Goal: Task Accomplishment & Management: Use online tool/utility

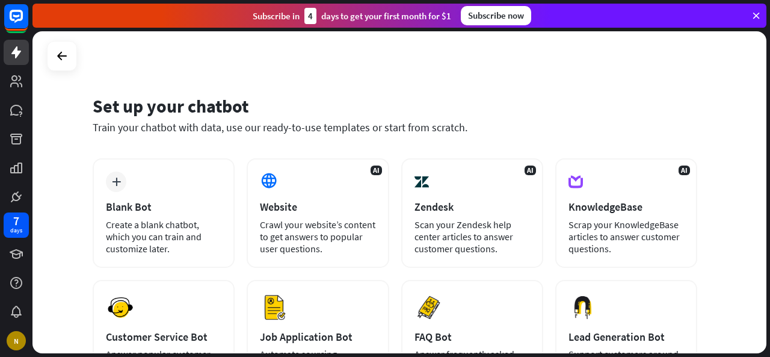
scroll to position [60, 0]
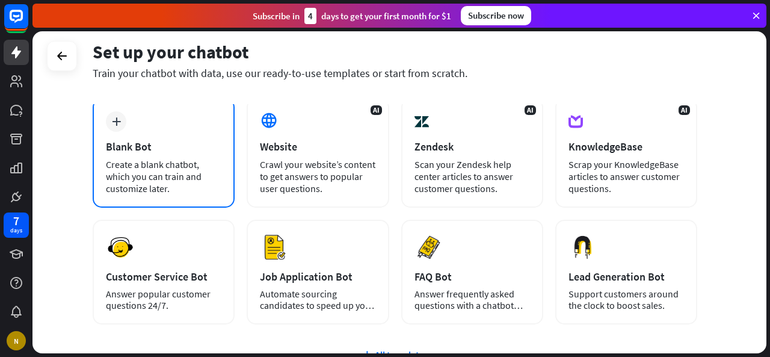
click at [200, 144] on div "Blank Bot" at bounding box center [164, 147] width 116 height 14
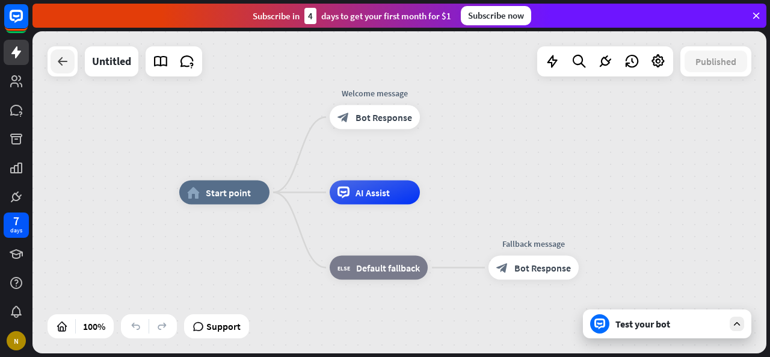
click at [52, 66] on div at bounding box center [63, 61] width 24 height 24
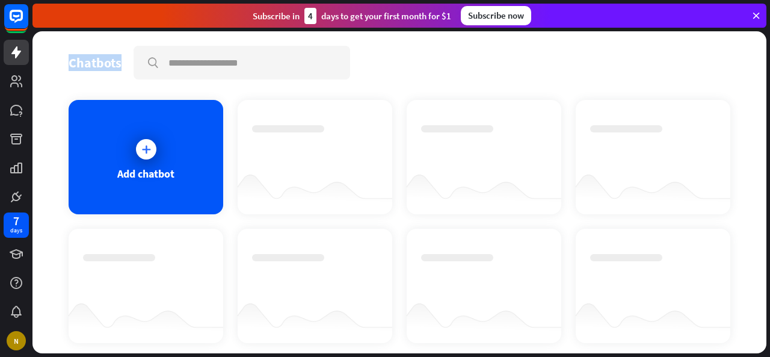
click at [52, 66] on div "Chatbots search Add chatbot Get started How to start building your chatbots Wat…" at bounding box center [399, 192] width 734 height 322
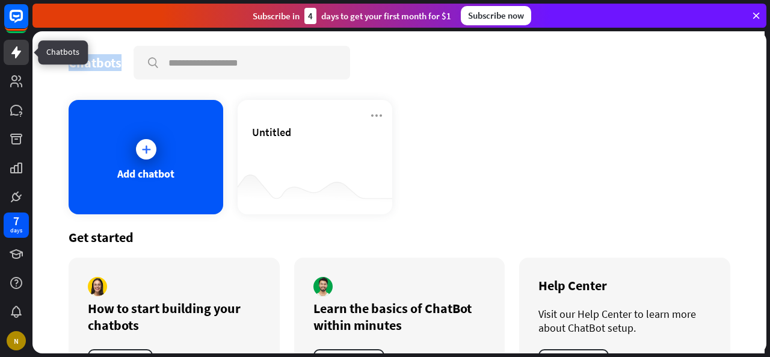
click at [11, 54] on icon at bounding box center [16, 52] width 10 height 12
click at [17, 51] on icon at bounding box center [16, 52] width 10 height 12
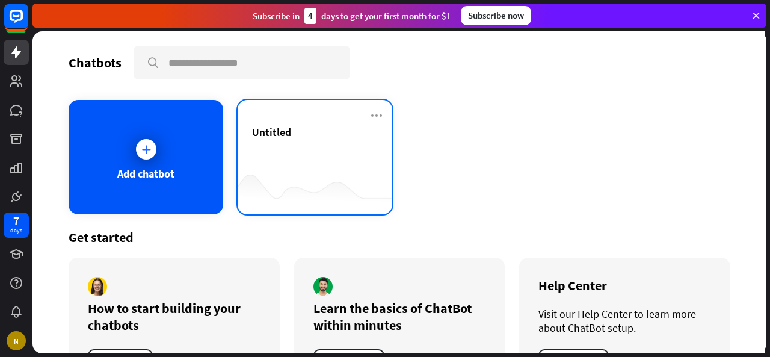
click at [324, 122] on div "Untitled" at bounding box center [315, 157] width 155 height 114
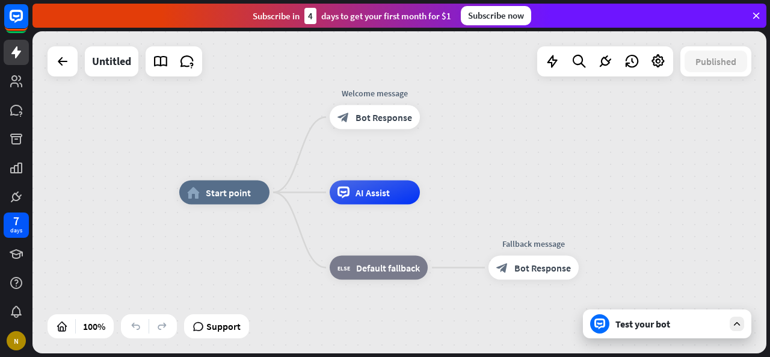
click at [37, 63] on div "home_2 Start point Welcome message block_bot_response Bot Response AI Assist bl…" at bounding box center [399, 192] width 734 height 322
click at [51, 58] on div at bounding box center [63, 61] width 24 height 24
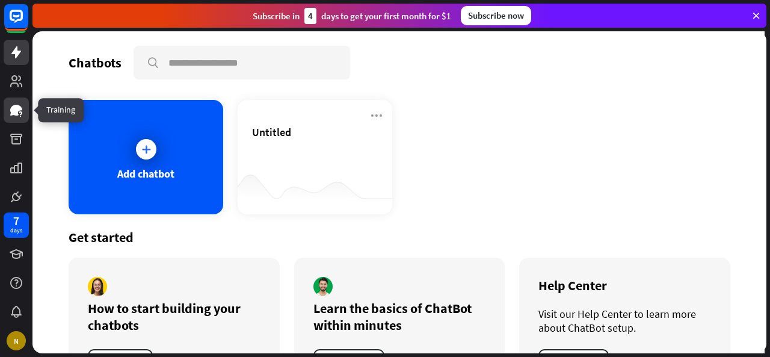
click at [17, 104] on icon at bounding box center [16, 110] width 14 height 14
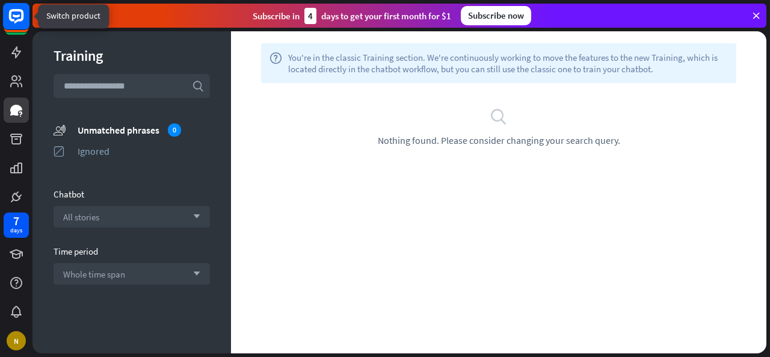
click at [13, 22] on rect at bounding box center [16, 16] width 26 height 26
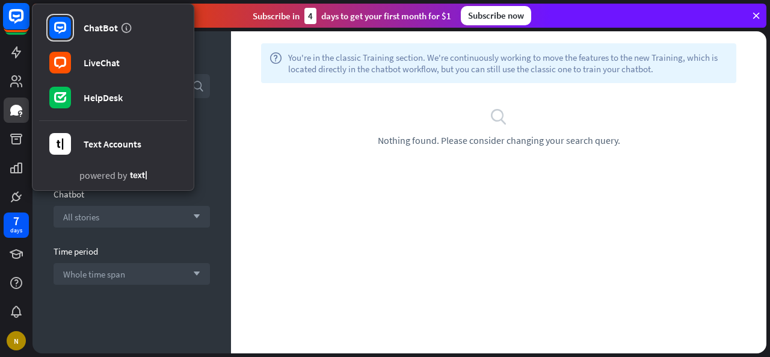
click at [13, 22] on rect at bounding box center [16, 16] width 26 height 26
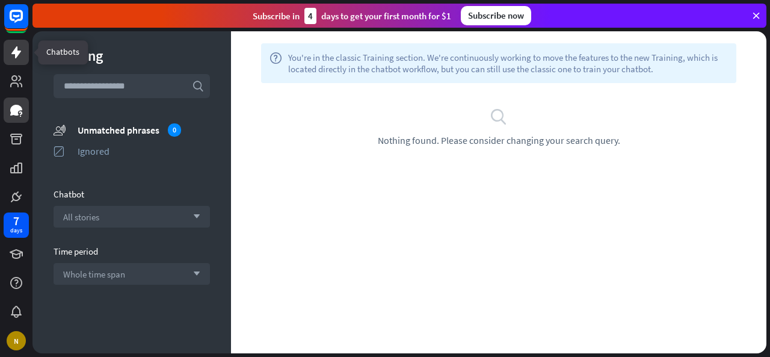
click at [11, 60] on link at bounding box center [16, 52] width 25 height 25
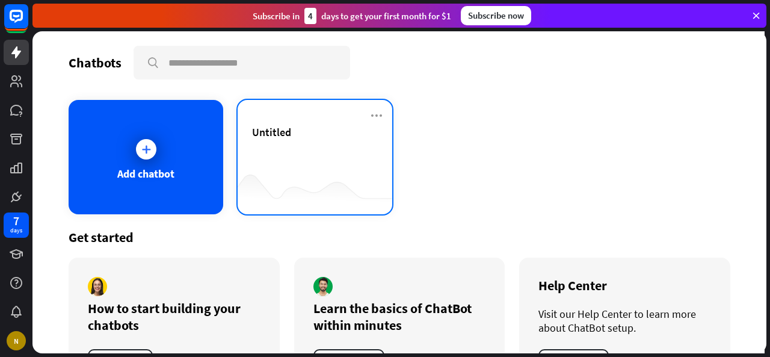
scroll to position [51, 0]
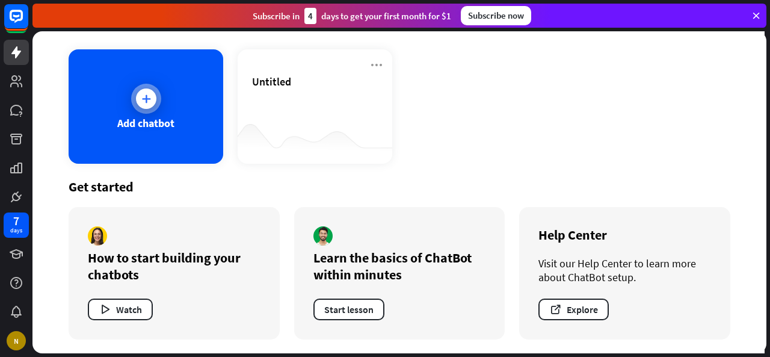
click at [173, 122] on div "Add chatbot" at bounding box center [146, 106] width 155 height 114
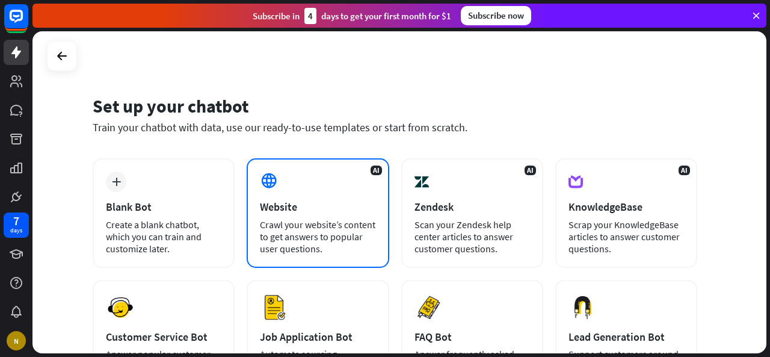
click at [361, 241] on div "Crawl your website’s content to get answers to popular user questions." at bounding box center [318, 236] width 116 height 36
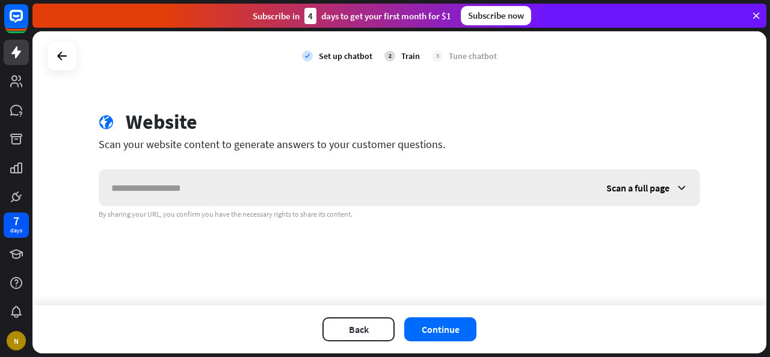
click at [301, 187] on input "text" at bounding box center [346, 188] width 495 height 36
click at [64, 64] on div at bounding box center [62, 56] width 23 height 23
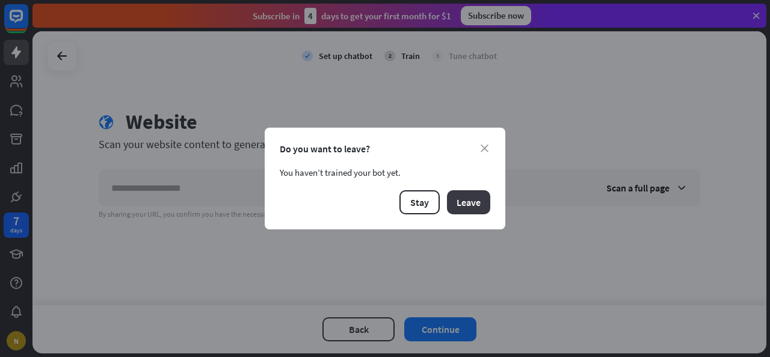
click at [460, 206] on button "Leave" at bounding box center [468, 202] width 43 height 24
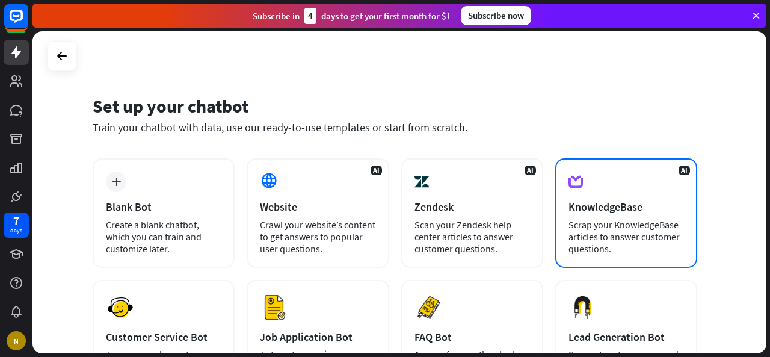
click at [623, 228] on div "Scrap your KnowledgeBase articles to answer customer questions." at bounding box center [627, 236] width 116 height 36
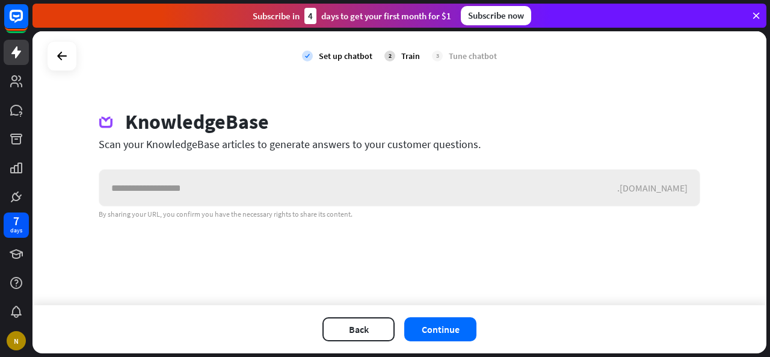
click at [360, 182] on input "text" at bounding box center [358, 188] width 518 height 36
click at [360, 191] on input "text" at bounding box center [358, 188] width 518 height 36
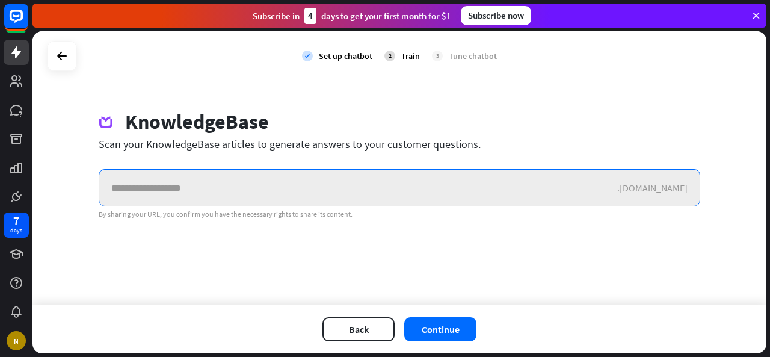
paste input "**********"
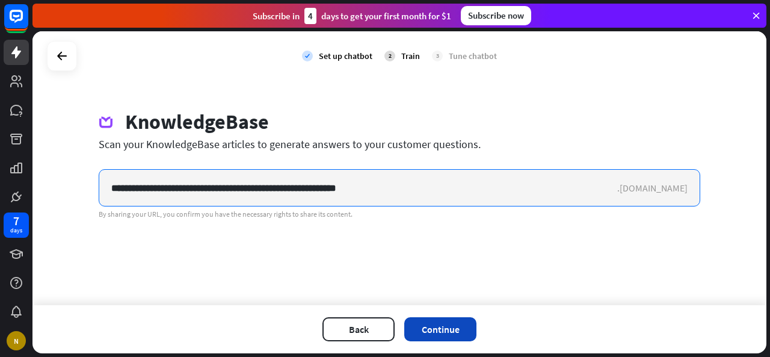
type input "**********"
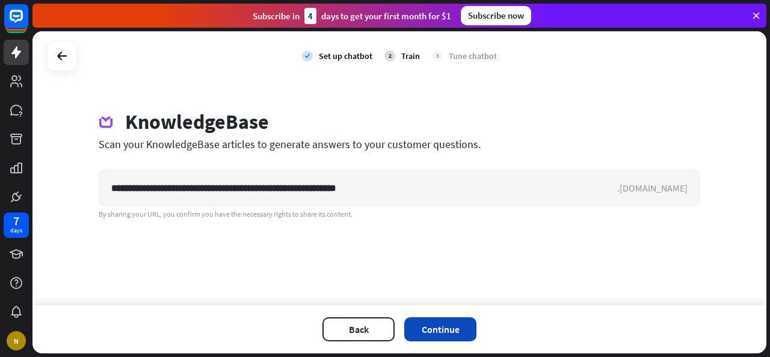
click at [430, 333] on button "Continue" at bounding box center [440, 329] width 72 height 24
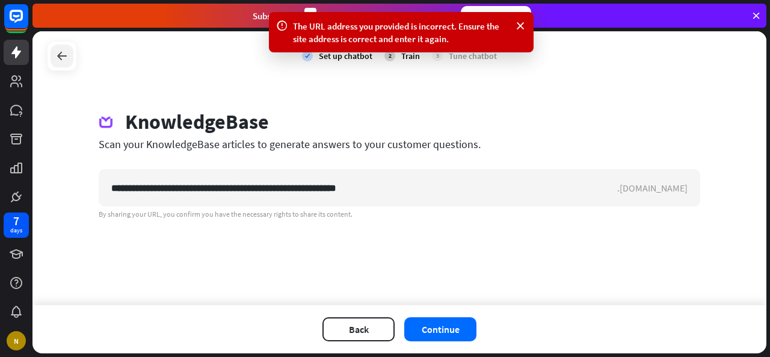
click at [72, 58] on div at bounding box center [62, 56] width 23 height 23
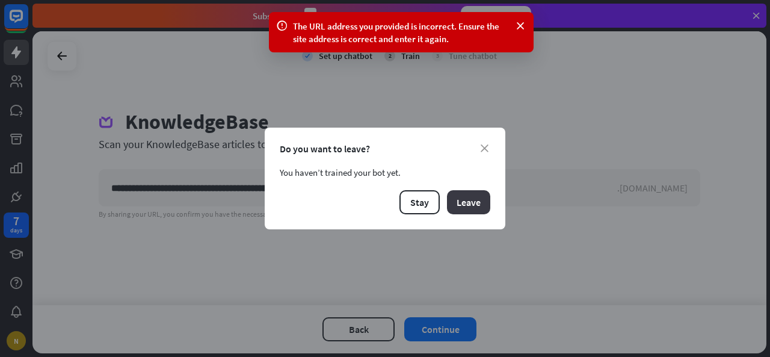
click at [481, 205] on button "Leave" at bounding box center [468, 202] width 43 height 24
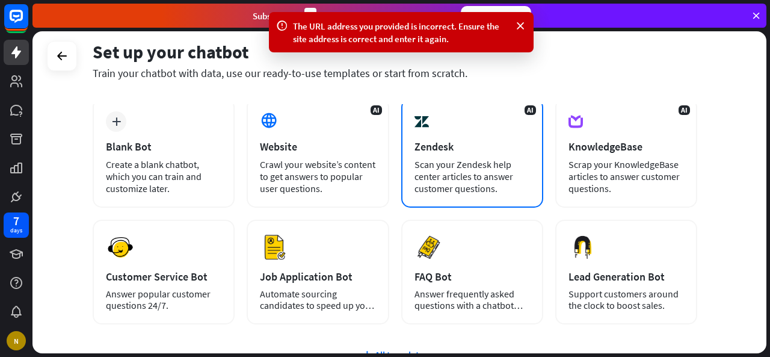
scroll to position [120, 0]
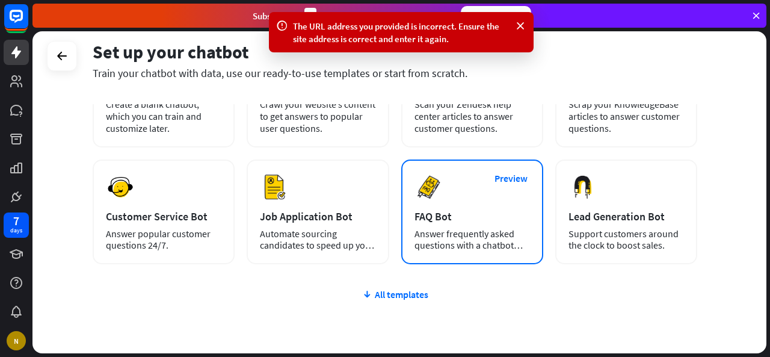
click at [466, 198] on div "Preview FAQ Bot [PERSON_NAME] frequently asked questions with a chatbot and sav…" at bounding box center [472, 211] width 142 height 105
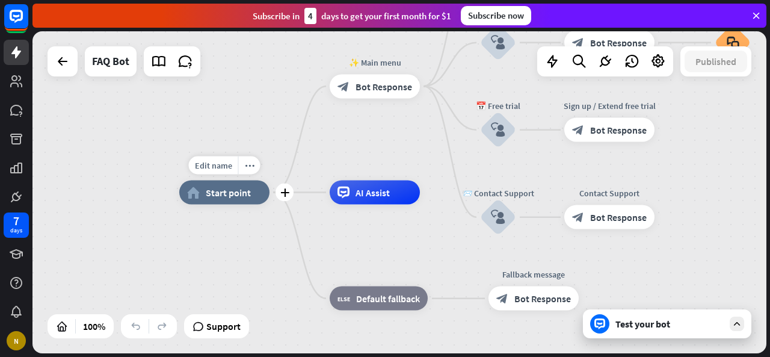
click at [257, 185] on div "home_2 Start point" at bounding box center [224, 193] width 90 height 24
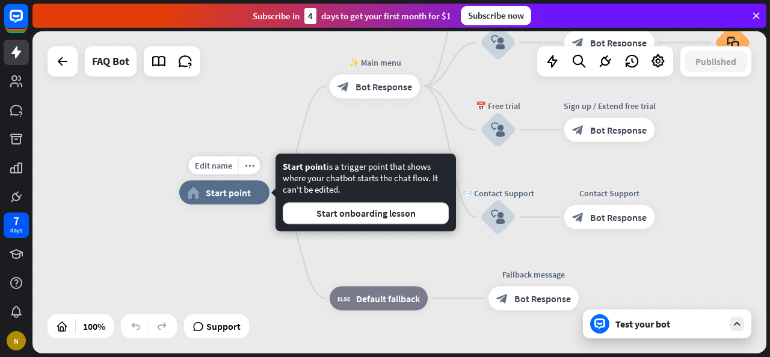
click at [254, 197] on div "home_2 Start point" at bounding box center [224, 193] width 90 height 24
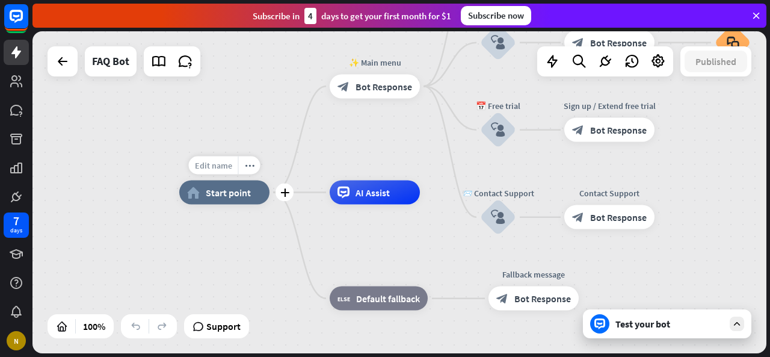
click at [214, 170] on div "Edit name" at bounding box center [213, 165] width 49 height 18
type input "**"
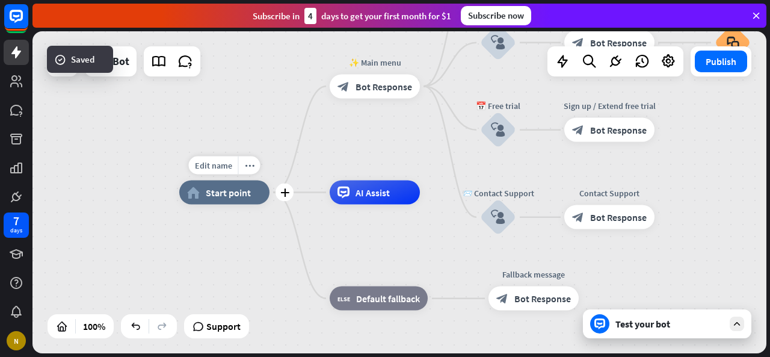
click at [246, 195] on span "Start point" at bounding box center [228, 193] width 45 height 12
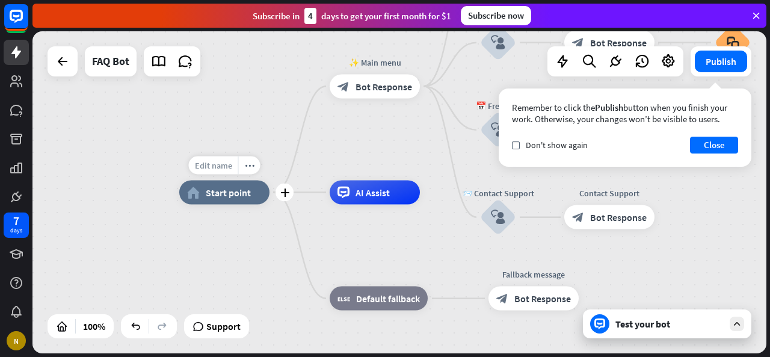
click at [227, 167] on span "Edit name" at bounding box center [213, 165] width 37 height 11
click at [249, 191] on span "Start point" at bounding box center [228, 193] width 45 height 12
click at [375, 88] on span "Bot Response" at bounding box center [384, 86] width 57 height 12
